Goal: Transaction & Acquisition: Purchase product/service

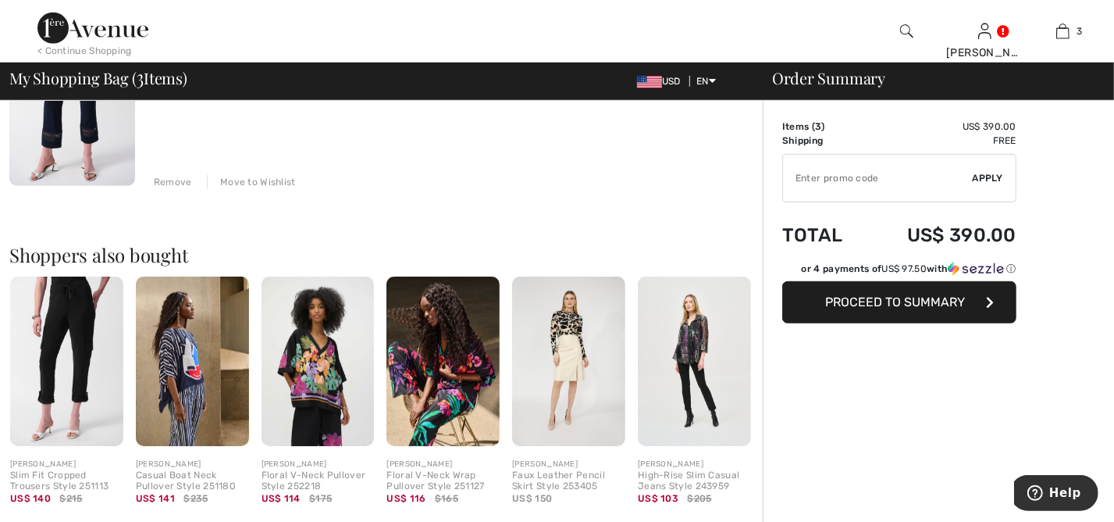
scroll to position [654, 0]
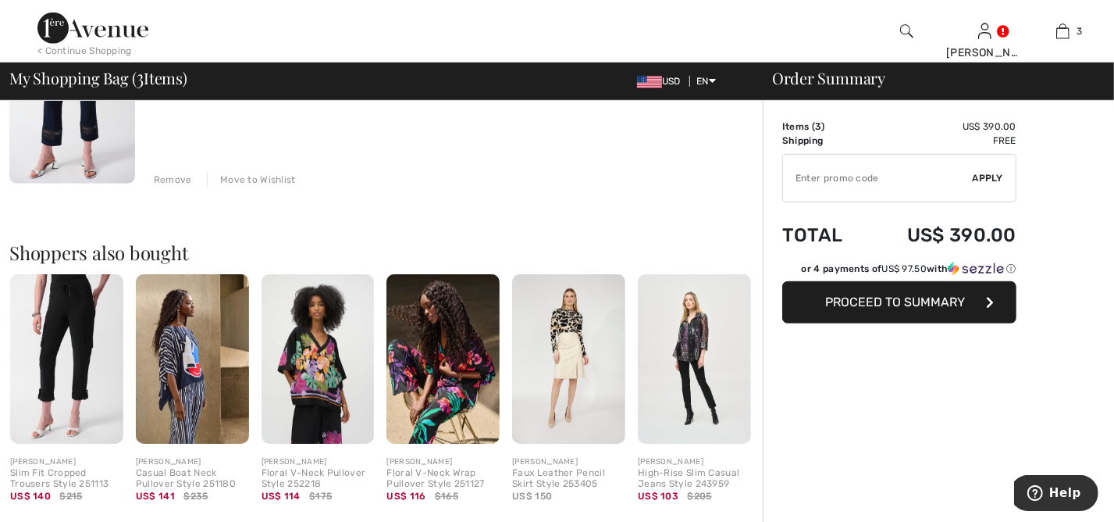
click at [332, 387] on img at bounding box center [318, 358] width 113 height 169
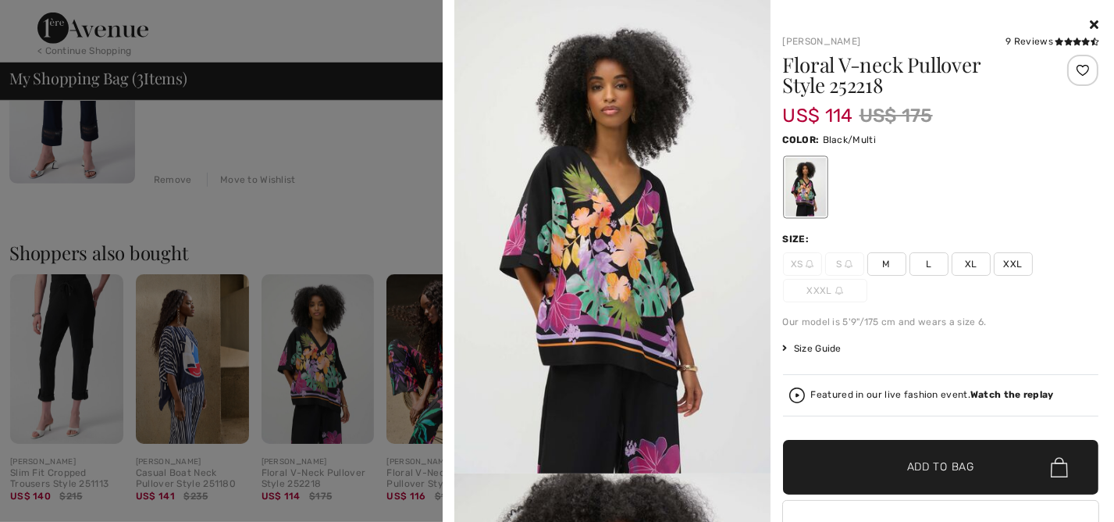
click at [1008, 264] on span "XXL" at bounding box center [1013, 263] width 39 height 23
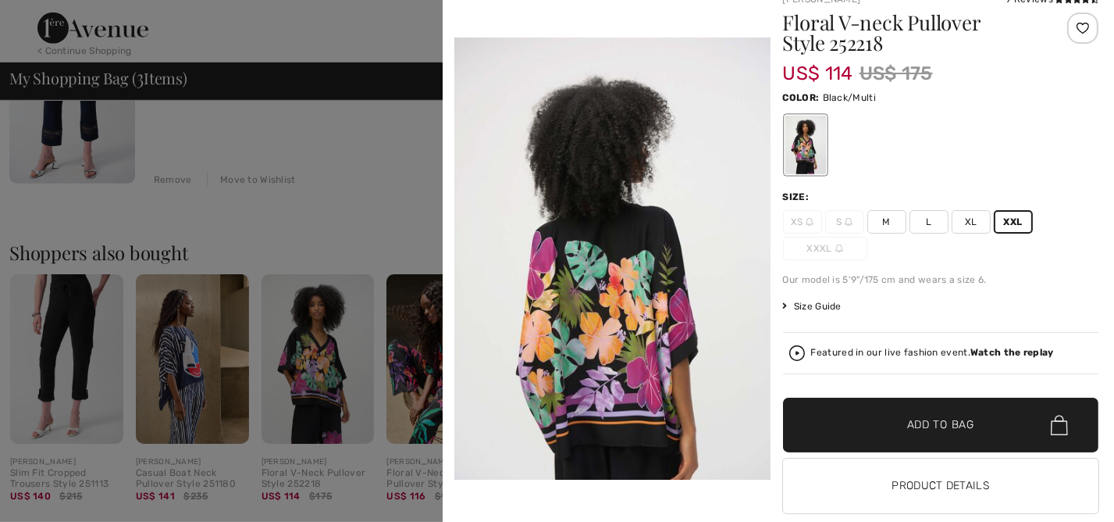
scroll to position [44, 0]
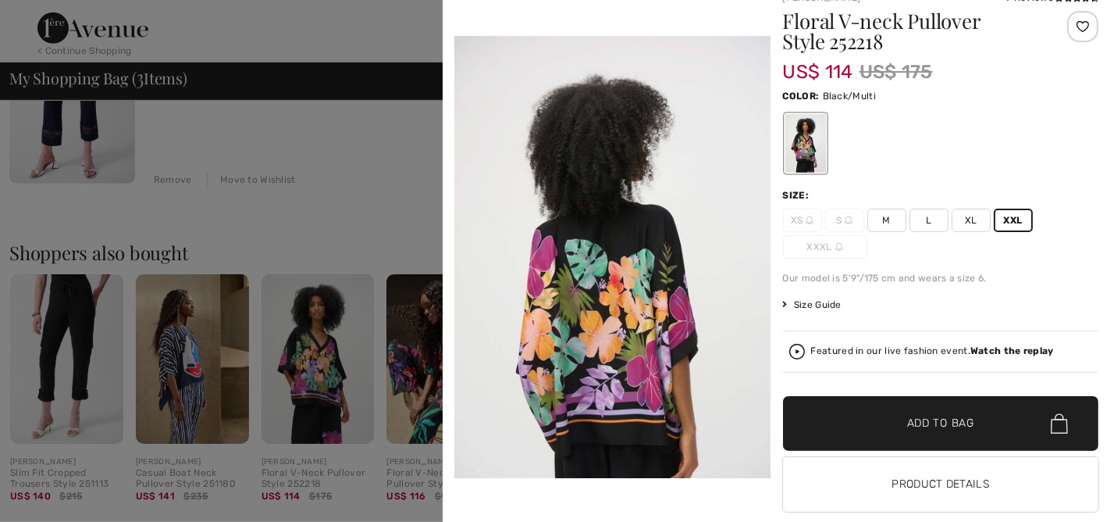
click at [948, 430] on span "Add to Bag" at bounding box center [940, 423] width 67 height 16
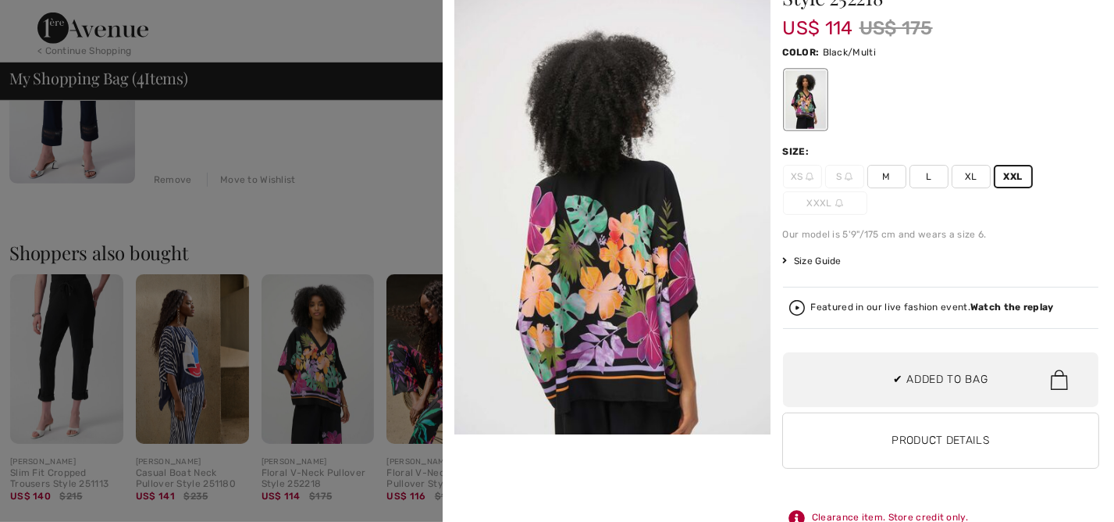
scroll to position [291, 0]
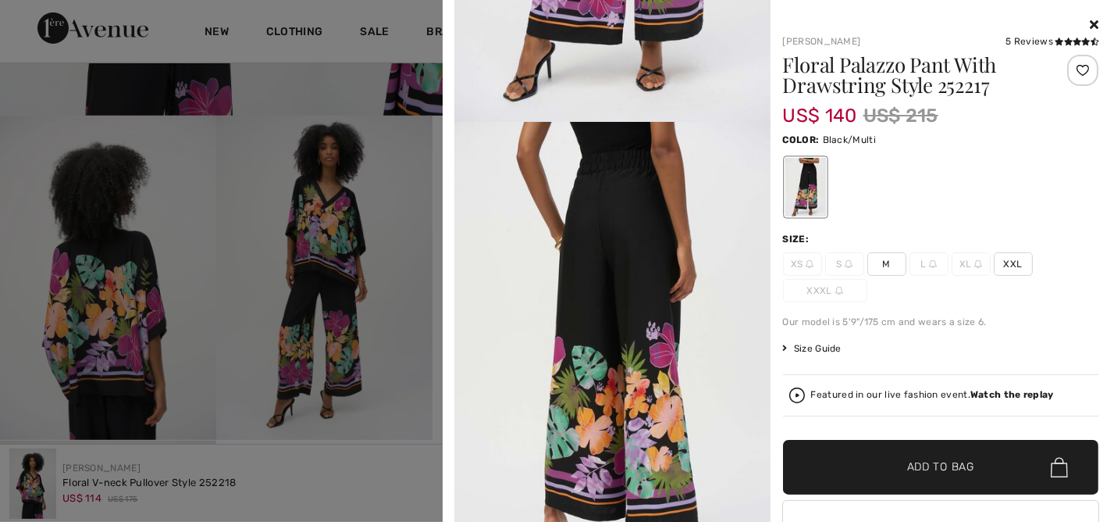
scroll to position [351, 0]
click at [924, 272] on span "L" at bounding box center [929, 263] width 39 height 23
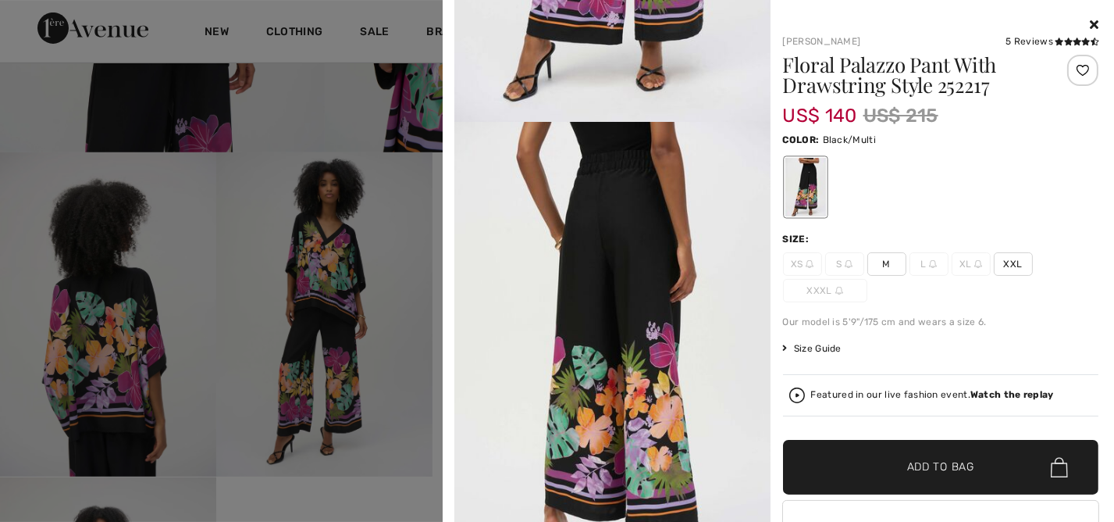
scroll to position [422, 0]
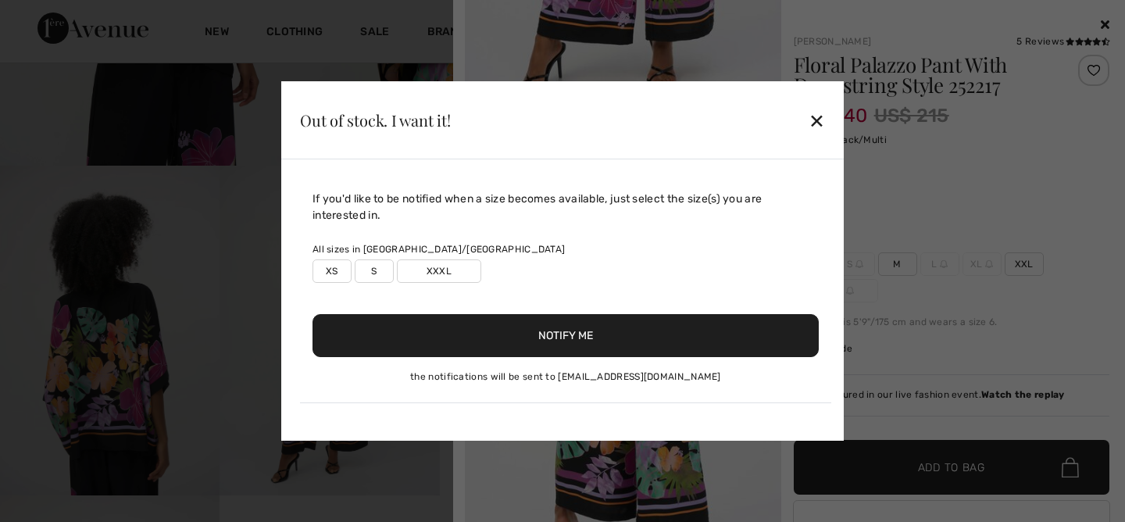
click at [818, 131] on div "✕" at bounding box center [816, 120] width 16 height 33
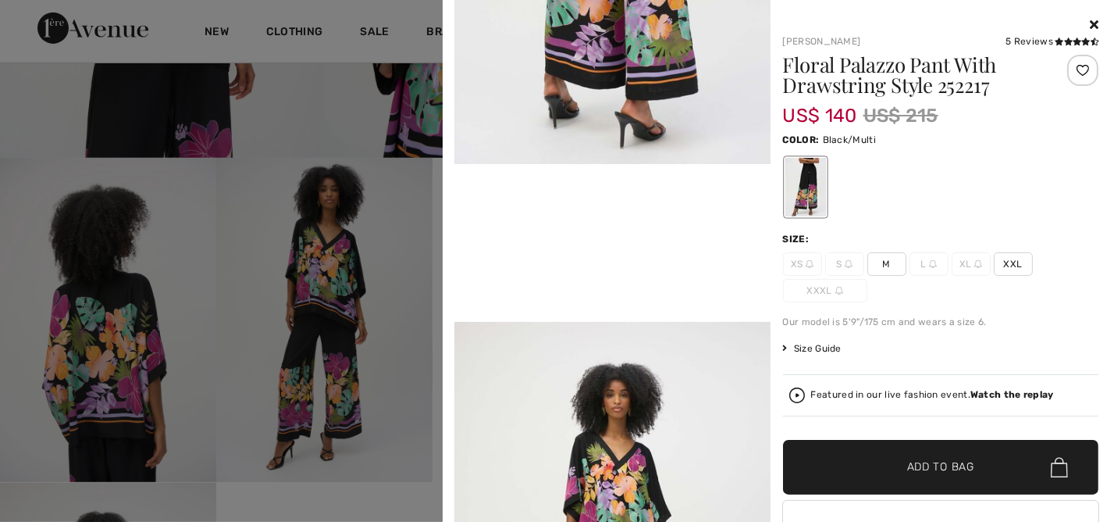
scroll to position [0, 0]
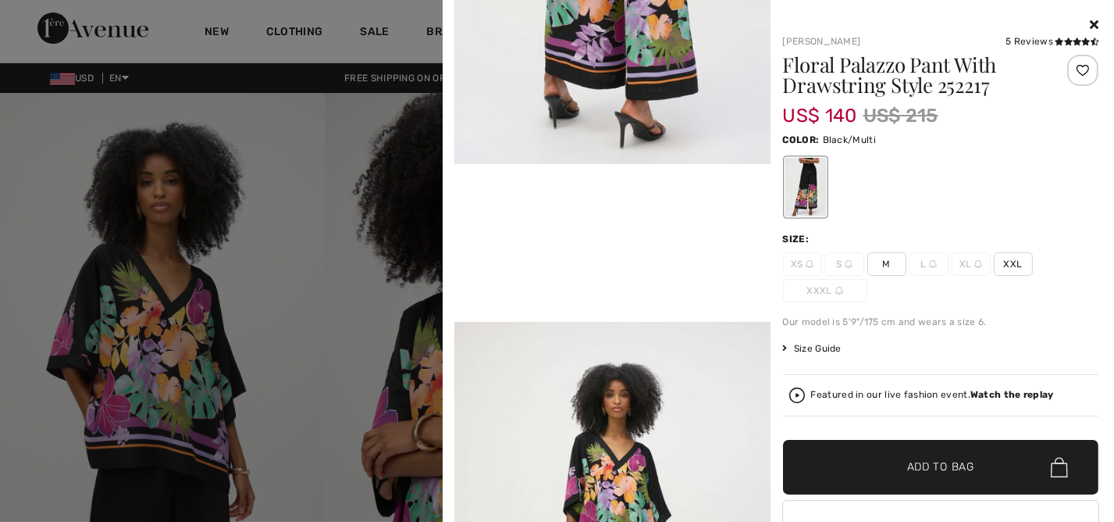
click at [1090, 23] on icon at bounding box center [1094, 24] width 9 height 12
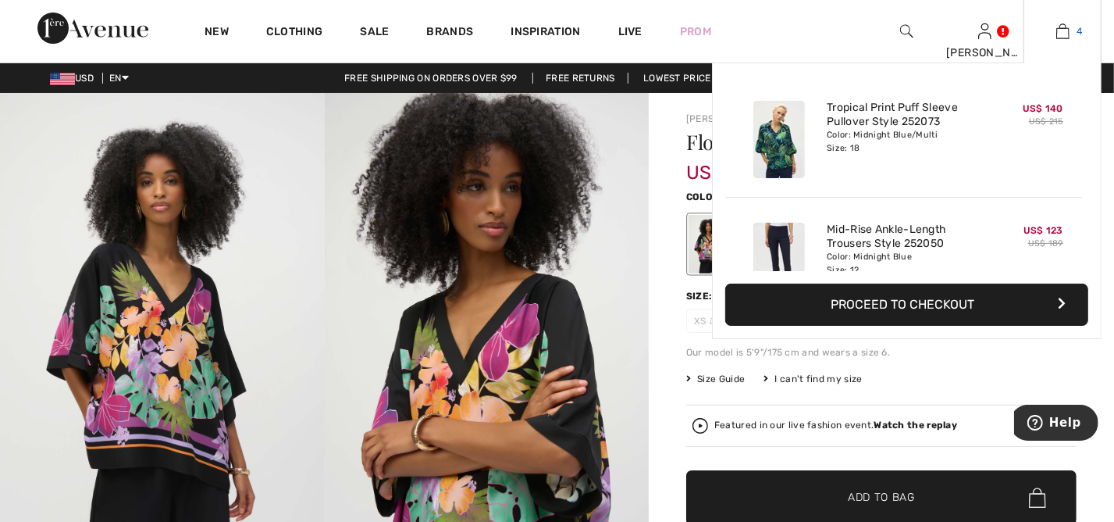
click at [1057, 34] on img at bounding box center [1063, 31] width 13 height 19
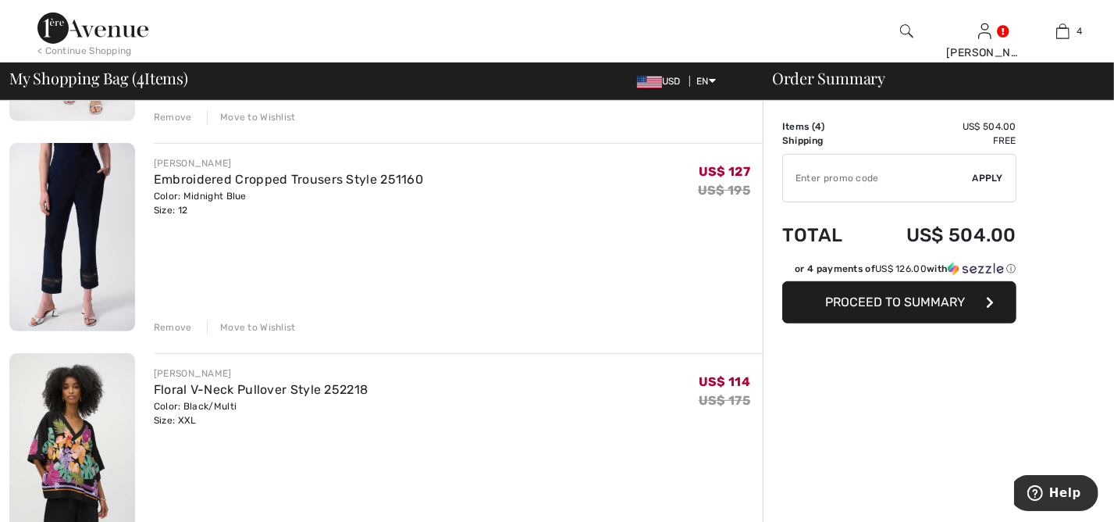
click at [892, 299] on span "Proceed to Summary" at bounding box center [896, 301] width 140 height 15
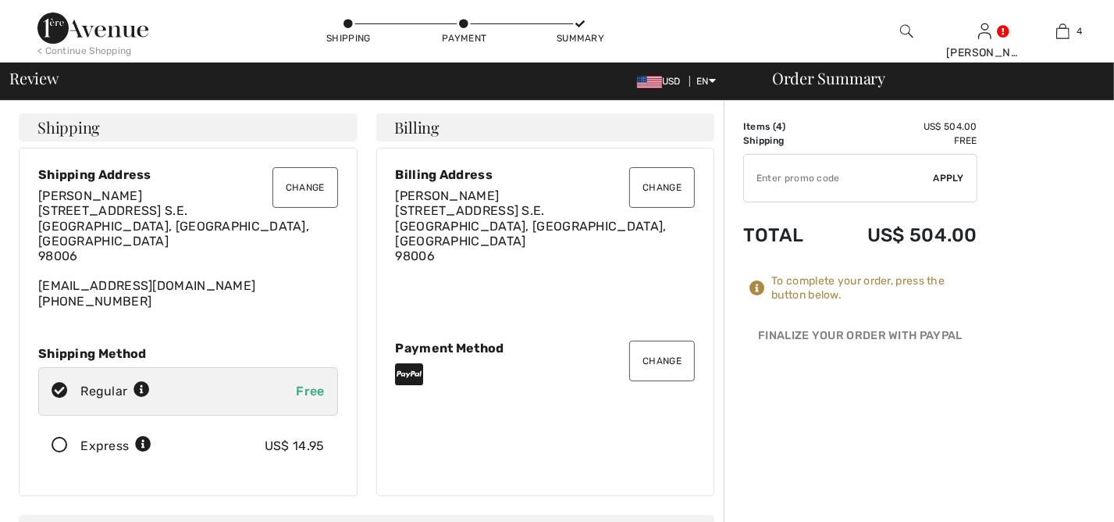
click at [63, 437] on icon at bounding box center [59, 445] width 41 height 16
click at [65, 437] on icon at bounding box center [59, 445] width 41 height 16
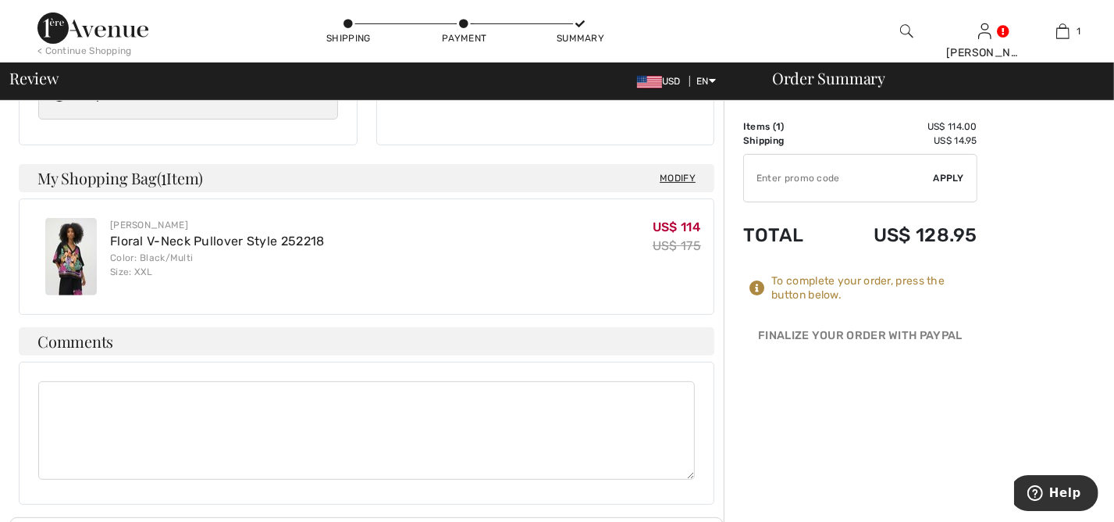
scroll to position [358, 0]
